Goal: Information Seeking & Learning: Learn about a topic

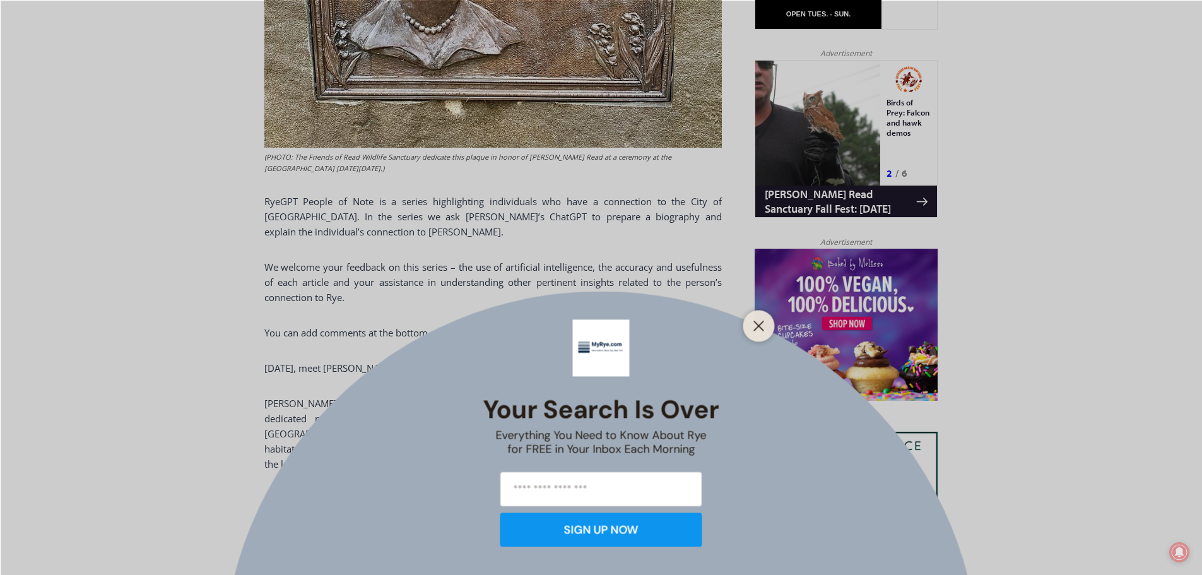
drag, startPoint x: 760, startPoint y: 324, endPoint x: 748, endPoint y: 326, distance: 12.9
click at [760, 324] on line "Close" at bounding box center [758, 325] width 9 height 9
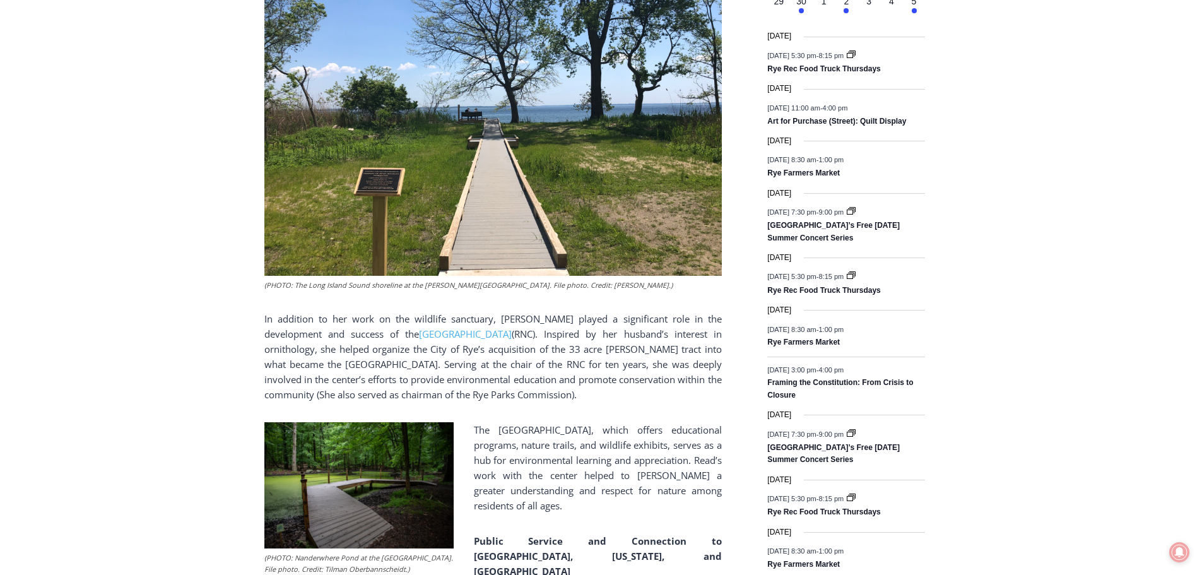
scroll to position [1615, 0]
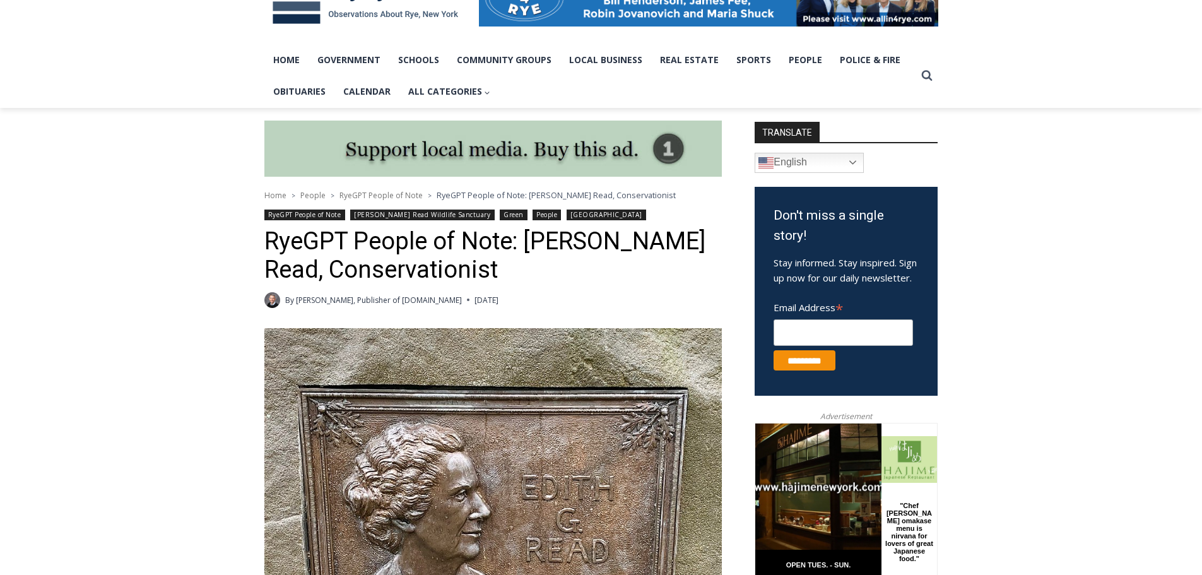
scroll to position [227, 0]
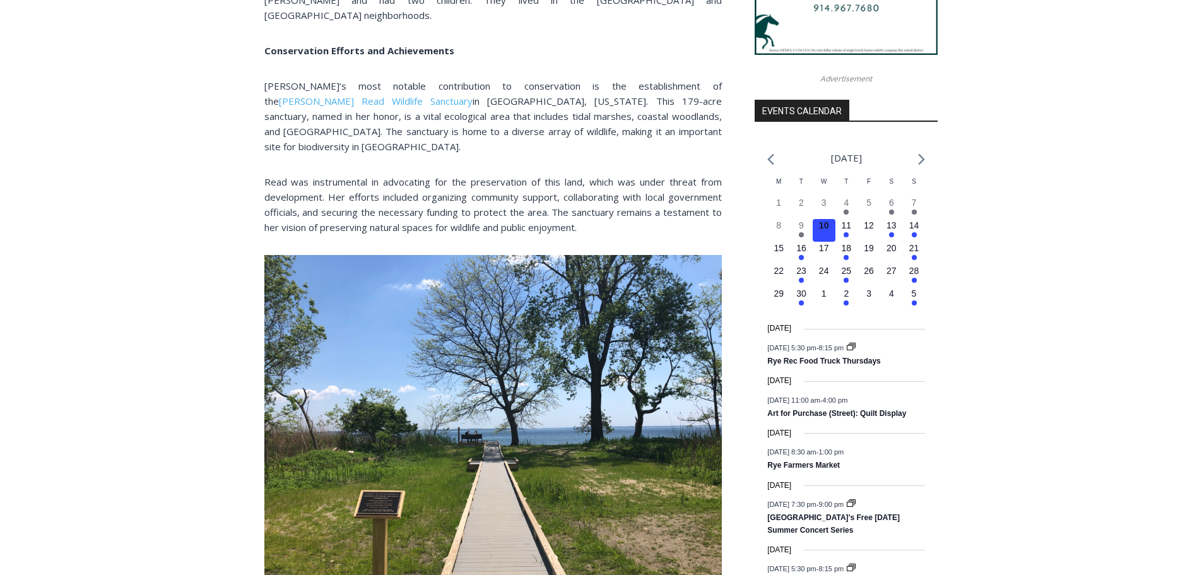
scroll to position [1262, 0]
